Goal: Task Accomplishment & Management: Use online tool/utility

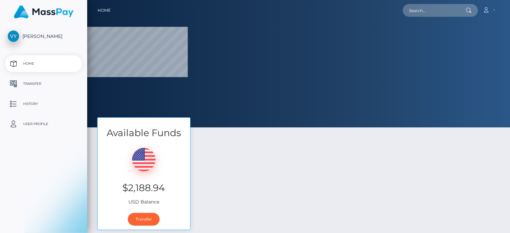
scroll to position [67, 0]
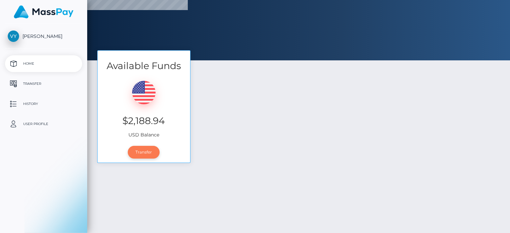
click at [150, 152] on link "Transfer" at bounding box center [144, 152] width 32 height 13
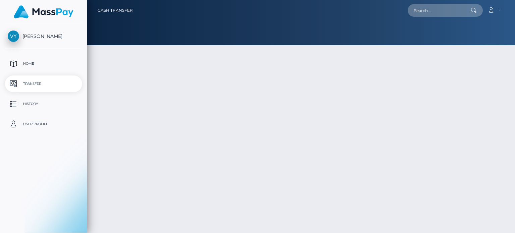
type input "2188.94"
select select
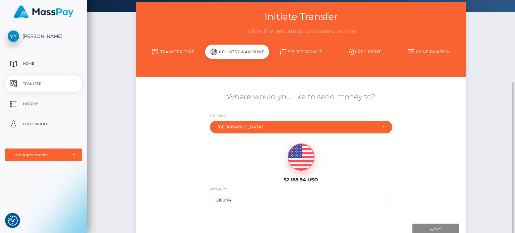
scroll to position [67, 0]
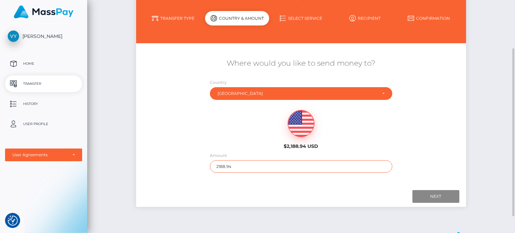
click at [295, 168] on input "2188.94" at bounding box center [301, 166] width 182 height 12
type input "2188"
click at [442, 193] on input "Next" at bounding box center [435, 196] width 47 height 13
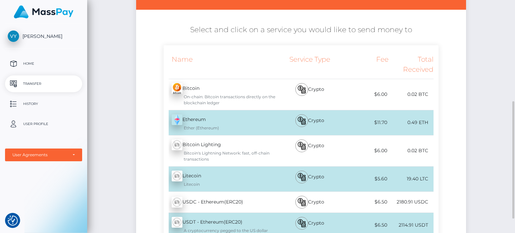
scroll to position [134, 0]
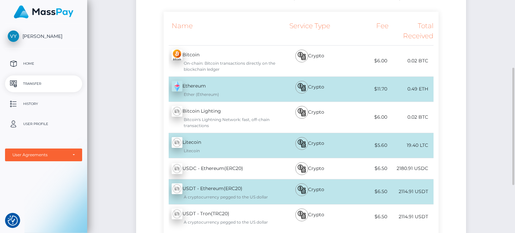
click at [219, 166] on div "USDC - Ethereum(ERC20) - USDC" at bounding box center [220, 168] width 112 height 19
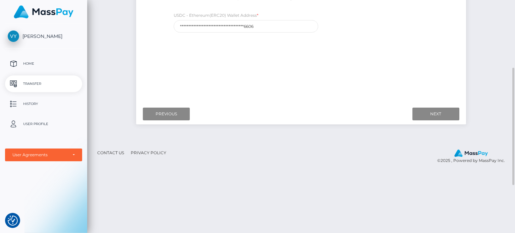
scroll to position [101, 0]
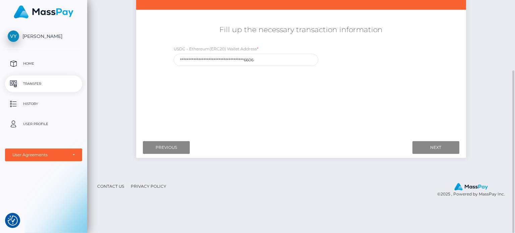
drag, startPoint x: 357, startPoint y: 106, endPoint x: 347, endPoint y: 99, distance: 12.5
click at [357, 106] on div "Where would you like to send money to? Country Abkhazia Afghanistan Albania Alg…" at bounding box center [300, 74] width 319 height 119
click at [268, 58] on input "**********" at bounding box center [246, 60] width 144 height 12
paste input "0xC448df46E39c62d8e08CF5b582D121D798aC"
type input "0xC448df46E39c62d8e08CF5b582D121D798aC6606"
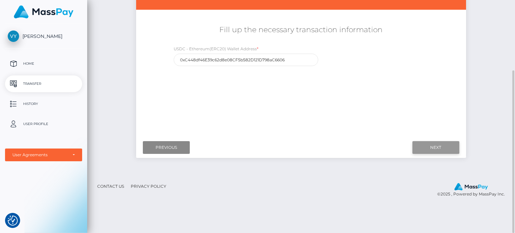
click at [427, 153] on input "Next" at bounding box center [435, 147] width 47 height 13
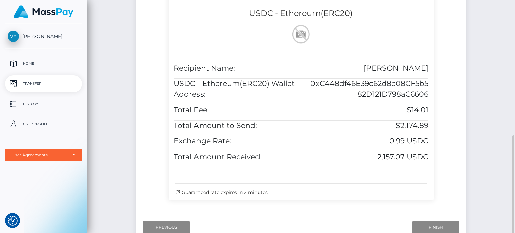
scroll to position [201, 0]
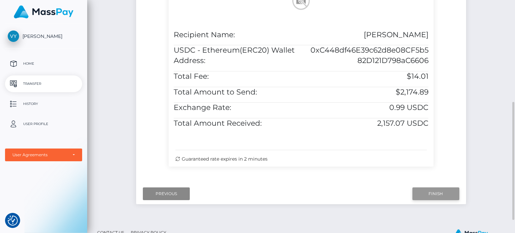
click at [434, 197] on input "Finish" at bounding box center [435, 193] width 47 height 13
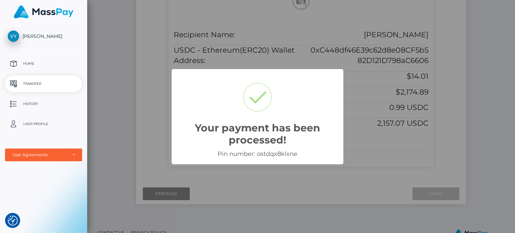
click at [356, 169] on div "Your payment has been processed! × Pin number: ostdqx8klxne OK Cancel" at bounding box center [257, 116] width 515 height 233
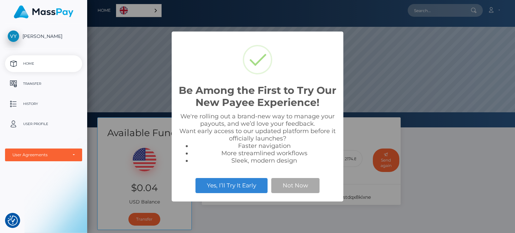
scroll to position [127, 428]
click at [304, 186] on button "Not Now" at bounding box center [295, 185] width 48 height 15
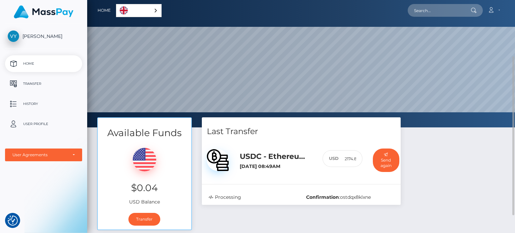
scroll to position [34, 0]
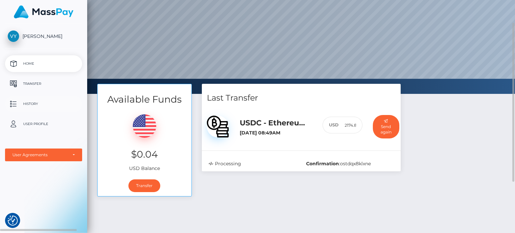
click at [29, 100] on p "History" at bounding box center [44, 104] width 72 height 10
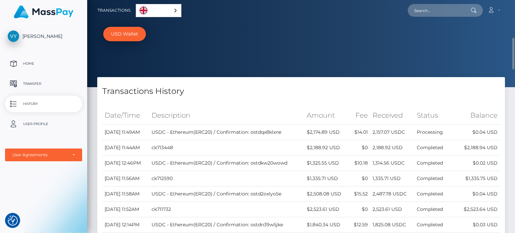
scroll to position [34, 0]
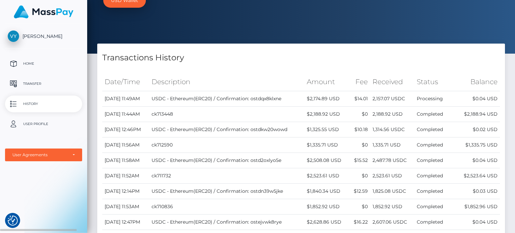
click at [41, 34] on span "[PERSON_NAME]" at bounding box center [43, 36] width 77 height 6
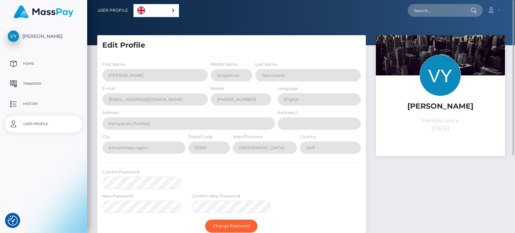
select select
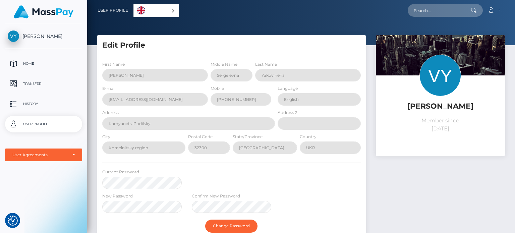
click at [48, 16] on img at bounding box center [44, 11] width 60 height 13
